Goal: Information Seeking & Learning: Learn about a topic

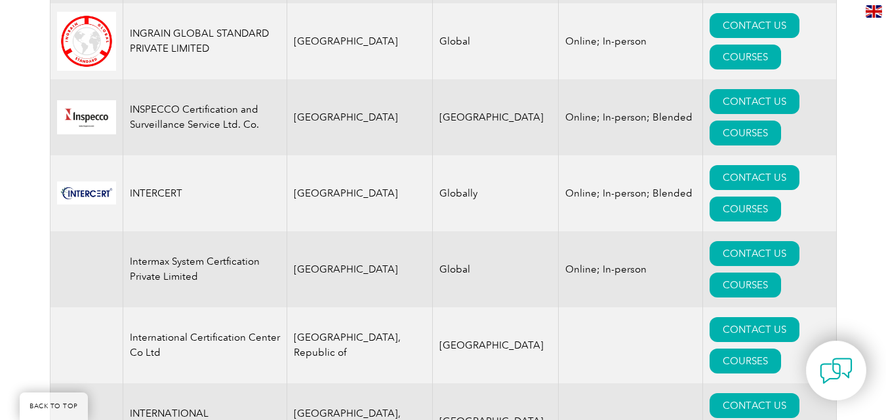
scroll to position [9520, 0]
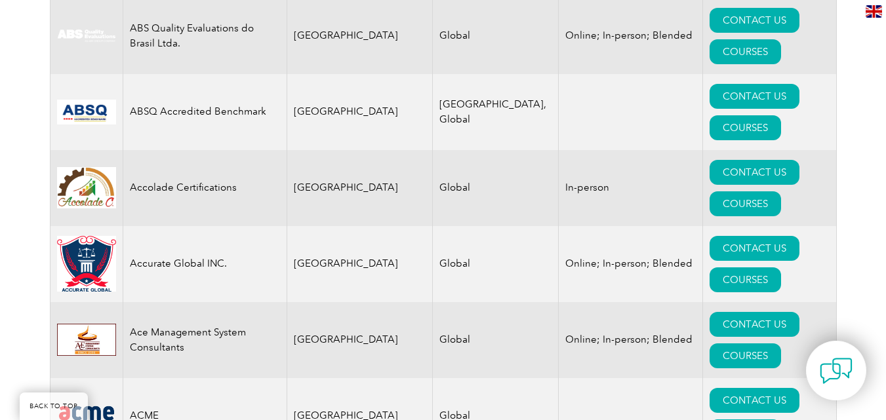
scroll to position [604, 0]
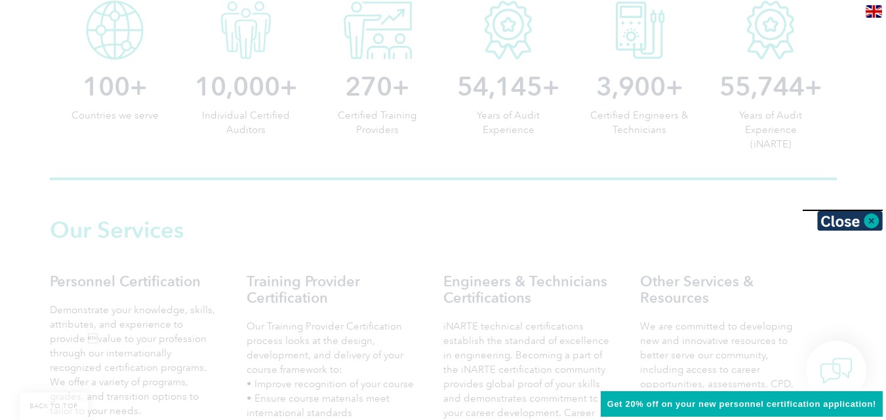
scroll to position [937, 0]
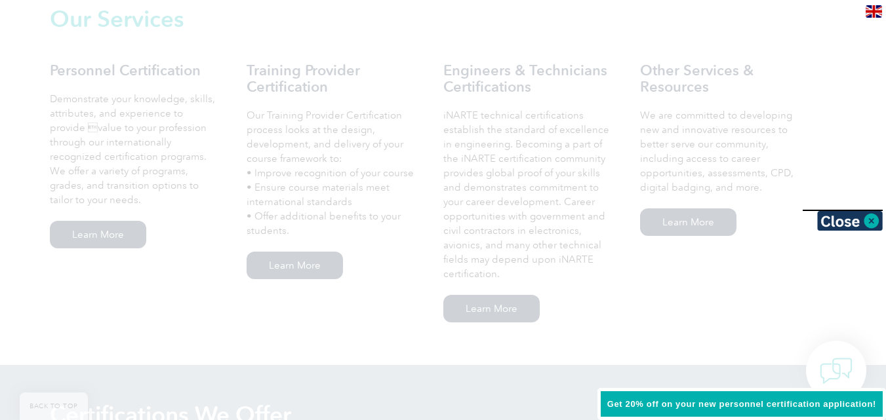
click at [393, 203] on div at bounding box center [443, 210] width 886 height 420
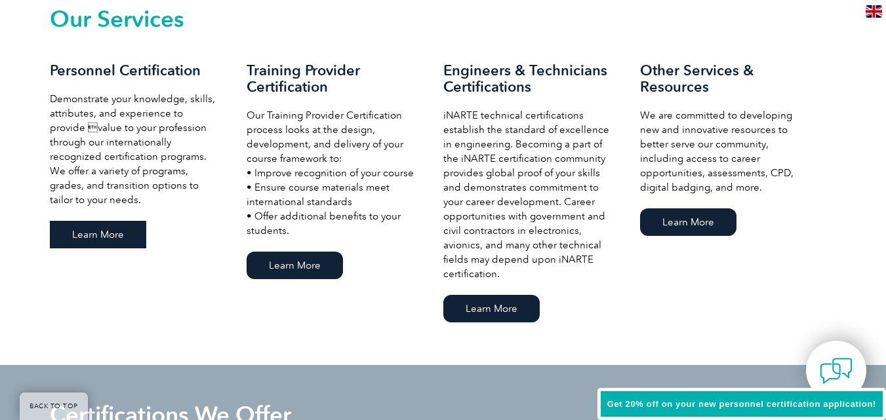
click at [104, 229] on link "Learn More" at bounding box center [98, 235] width 96 height 28
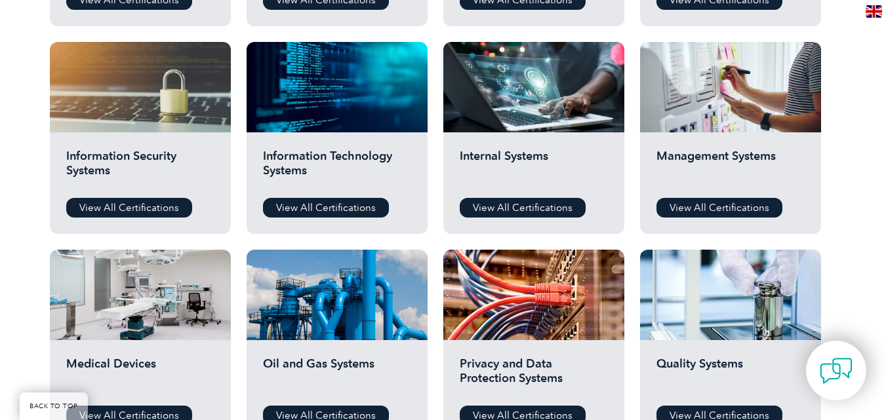
scroll to position [748, 0]
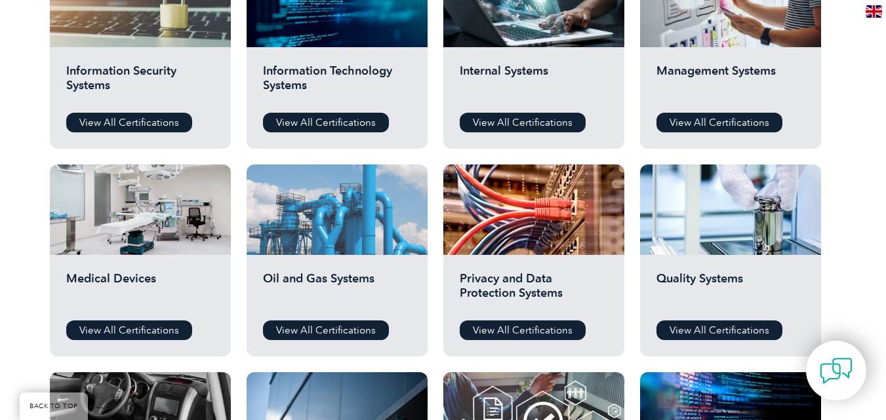
click at [335, 218] on div at bounding box center [337, 210] width 181 height 90
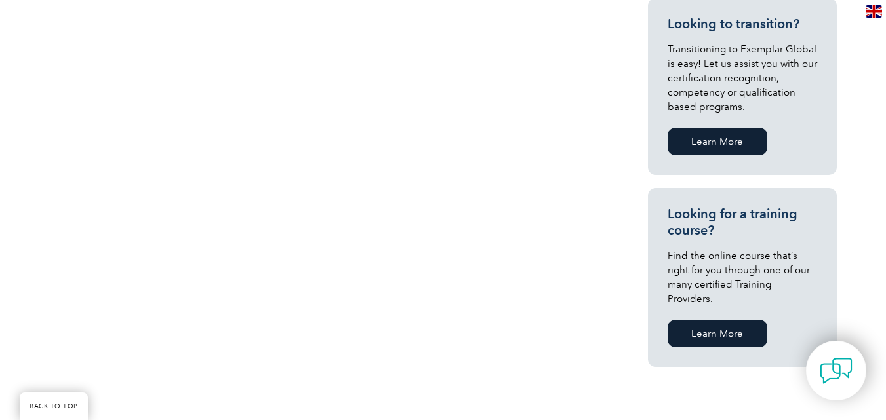
scroll to position [717, 0]
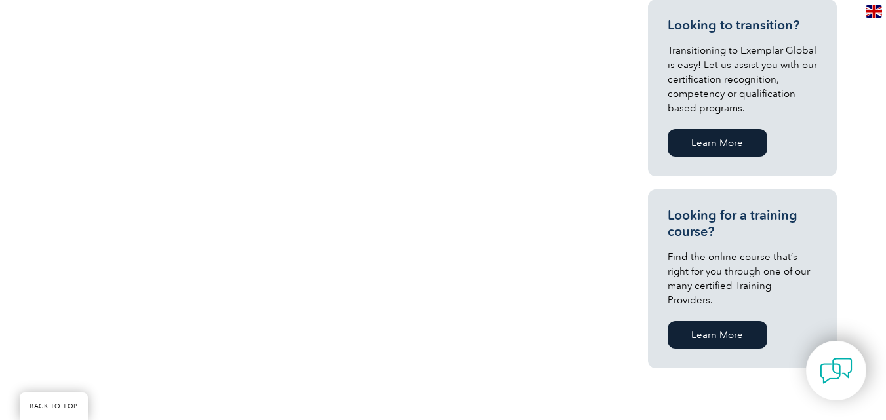
click at [714, 321] on link "Learn More" at bounding box center [717, 335] width 100 height 28
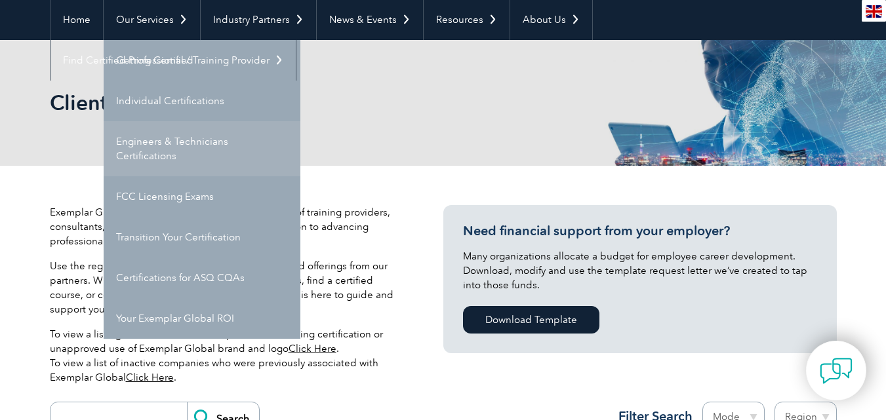
scroll to position [131, 0]
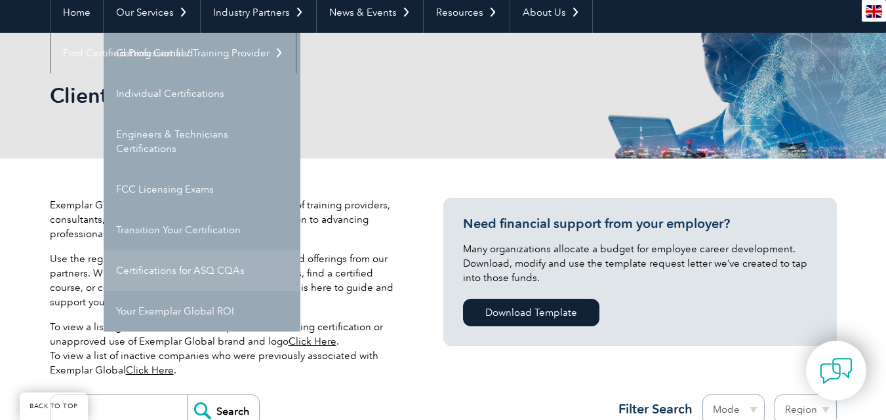
click at [177, 269] on link "Certifications for ASQ CQAs" at bounding box center [202, 270] width 197 height 41
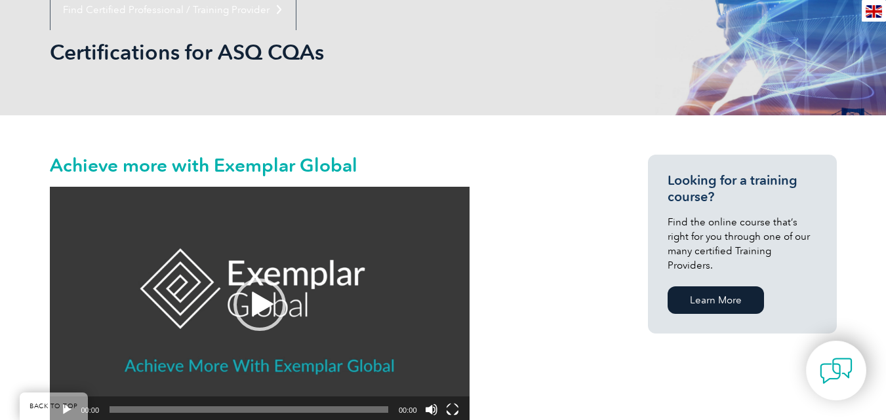
scroll to position [262, 0]
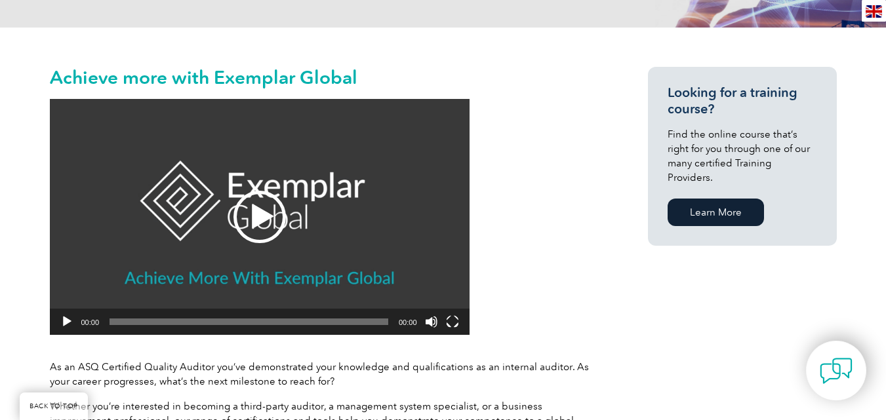
click at [258, 213] on div "Play" at bounding box center [259, 217] width 52 height 52
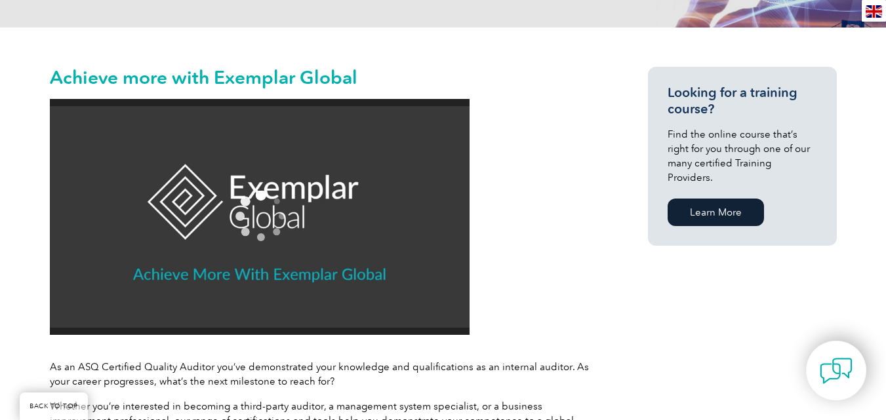
click at [633, 237] on div "Looking for a training course? Find the online course that’s right for you thro…" at bounding box center [719, 163] width 236 height 192
click at [68, 321] on button "Pause" at bounding box center [66, 321] width 13 height 13
